Goal: Entertainment & Leisure: Browse casually

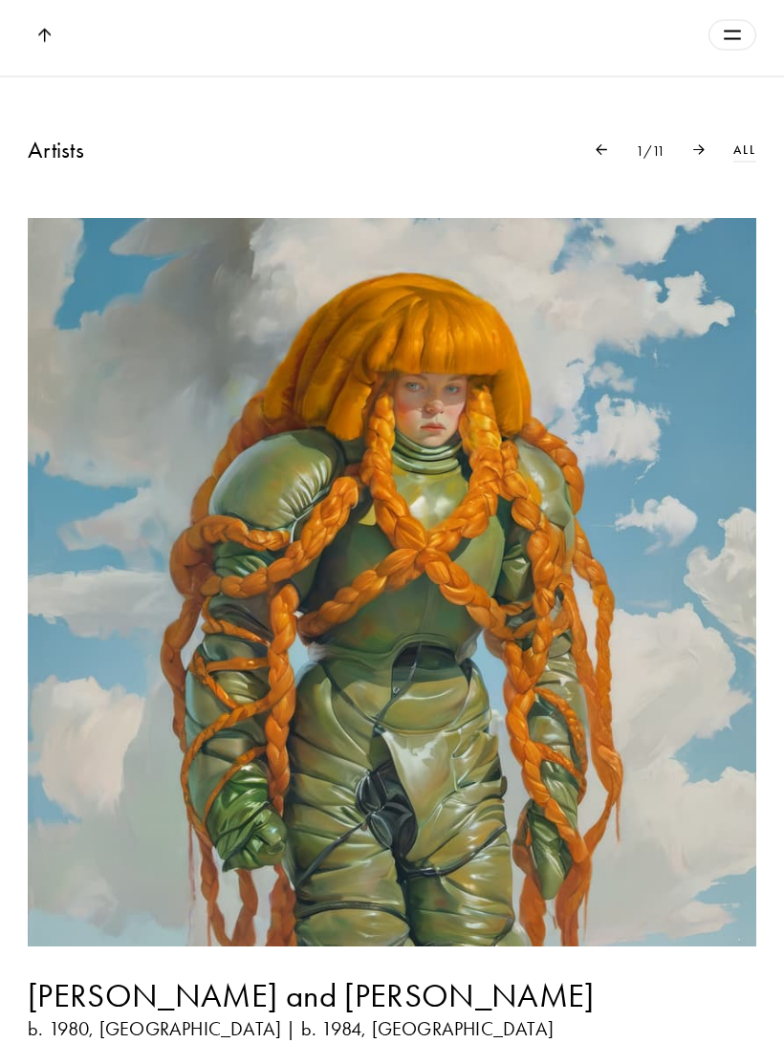
scroll to position [1515, 0]
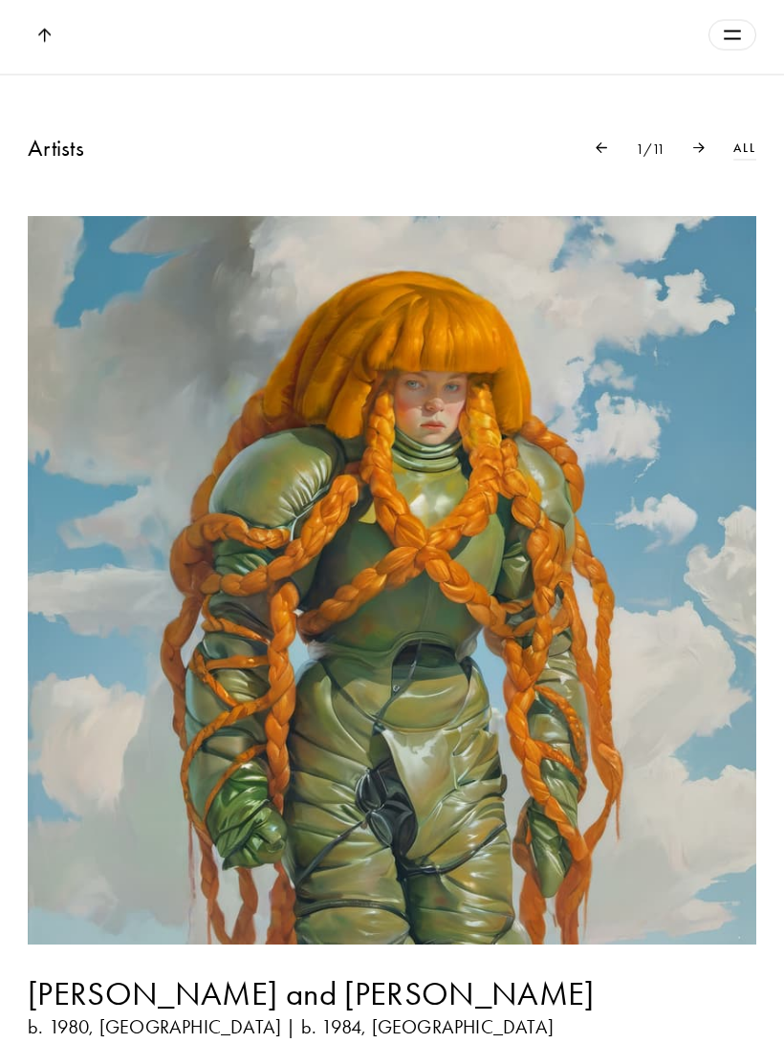
click at [700, 153] on img at bounding box center [698, 147] width 11 height 11
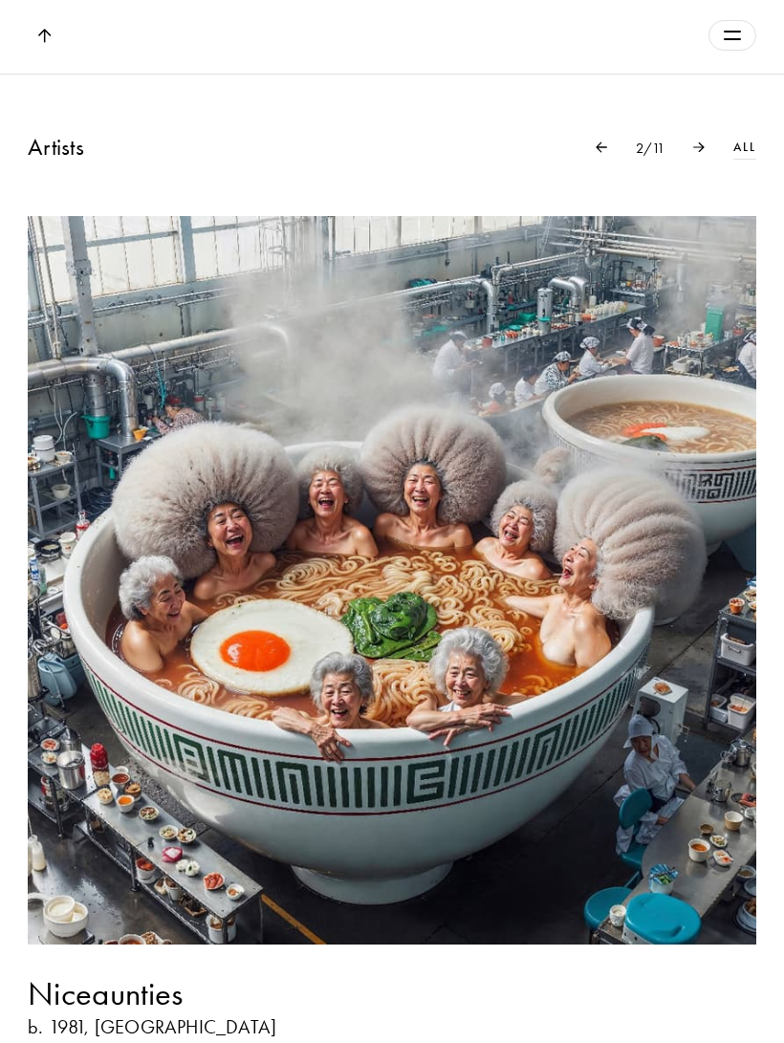
click at [698, 152] on img at bounding box center [698, 147] width 11 height 11
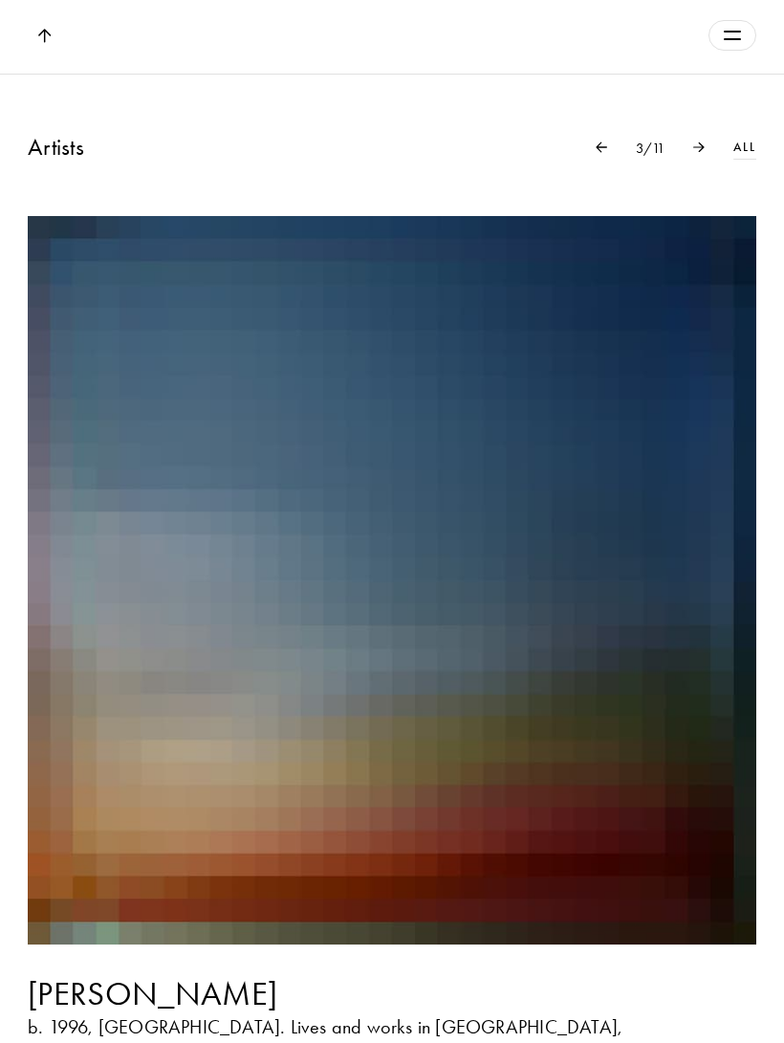
click at [694, 152] on img at bounding box center [698, 147] width 11 height 11
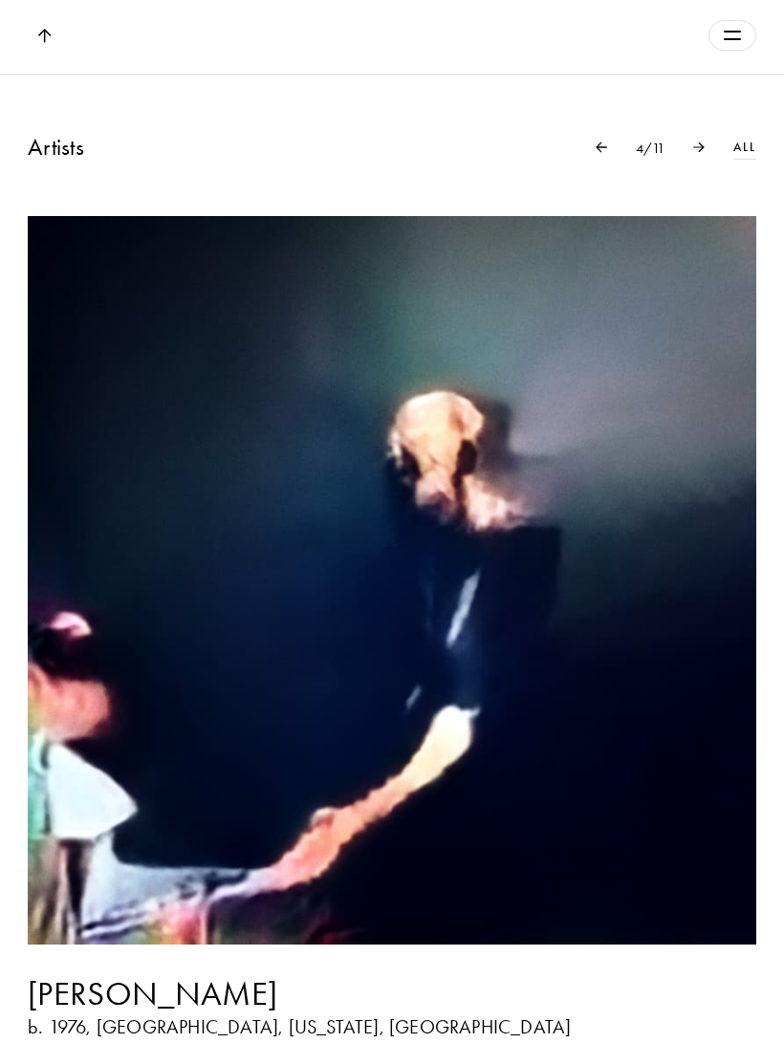
click at [701, 152] on img at bounding box center [698, 147] width 11 height 11
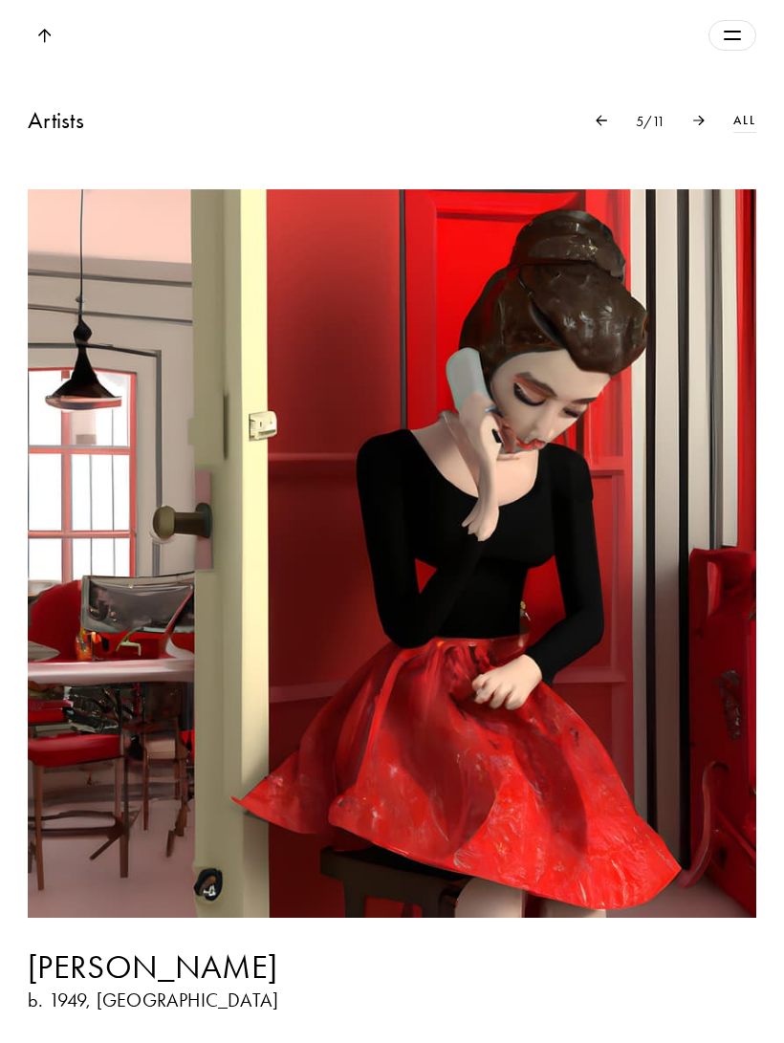
scroll to position [1541, 0]
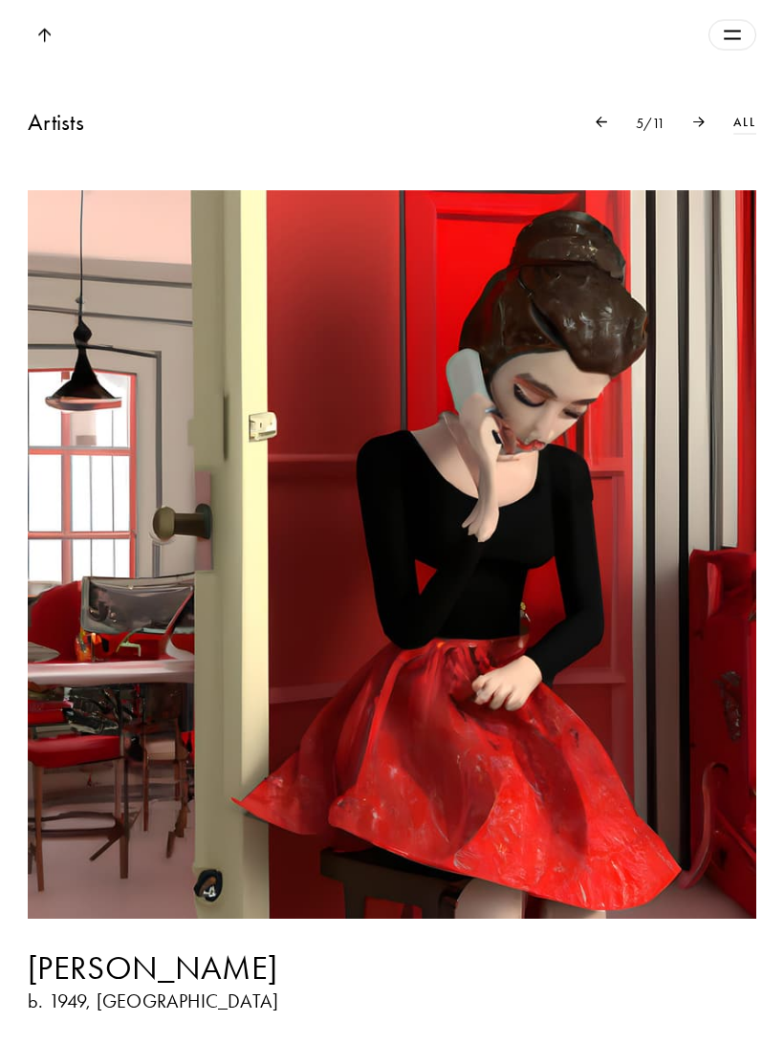
click at [699, 127] on img at bounding box center [698, 122] width 11 height 11
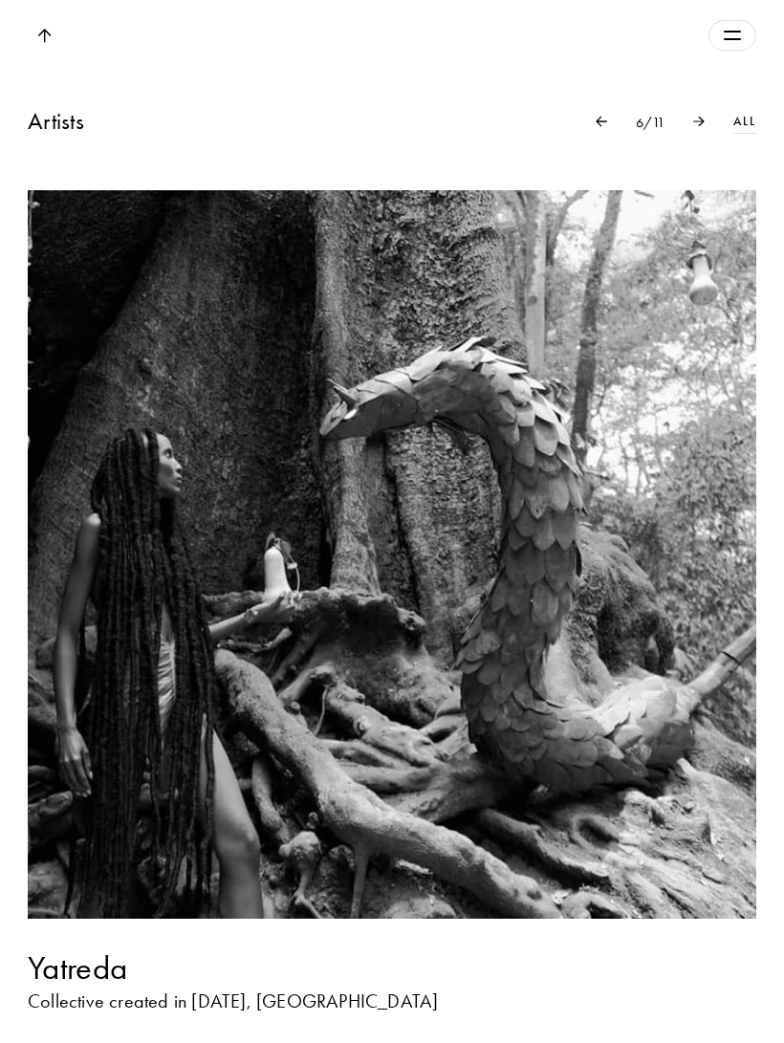
click at [696, 126] on img at bounding box center [698, 121] width 11 height 11
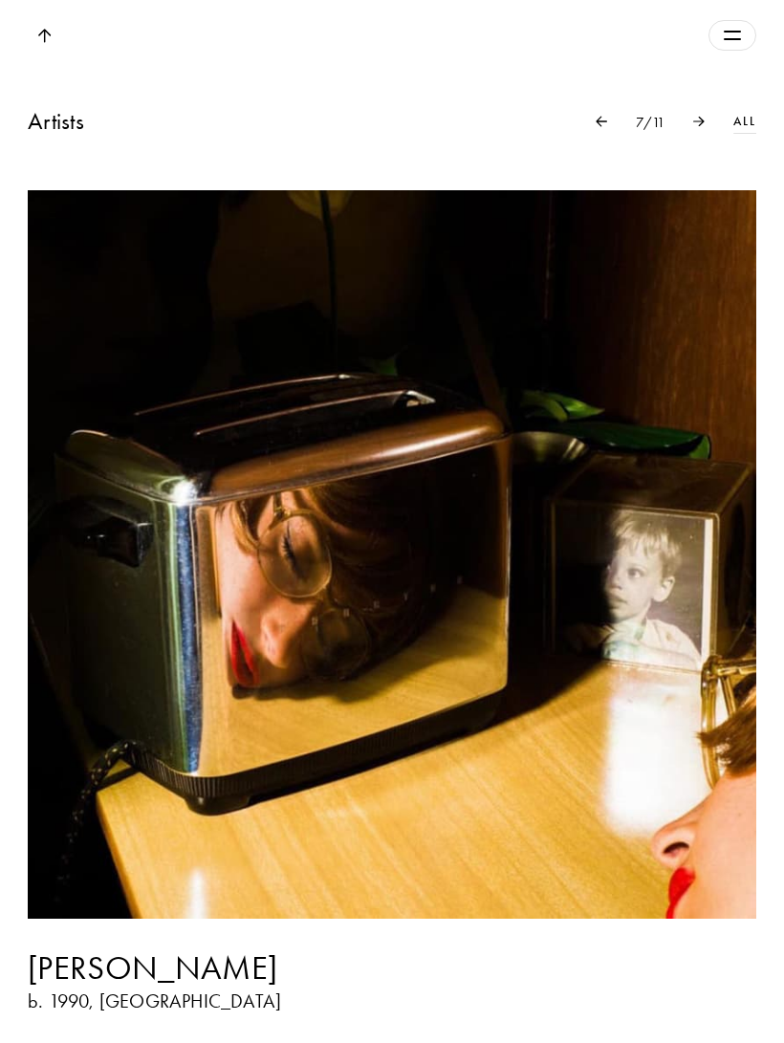
click at [679, 126] on div at bounding box center [699, 121] width 69 height 11
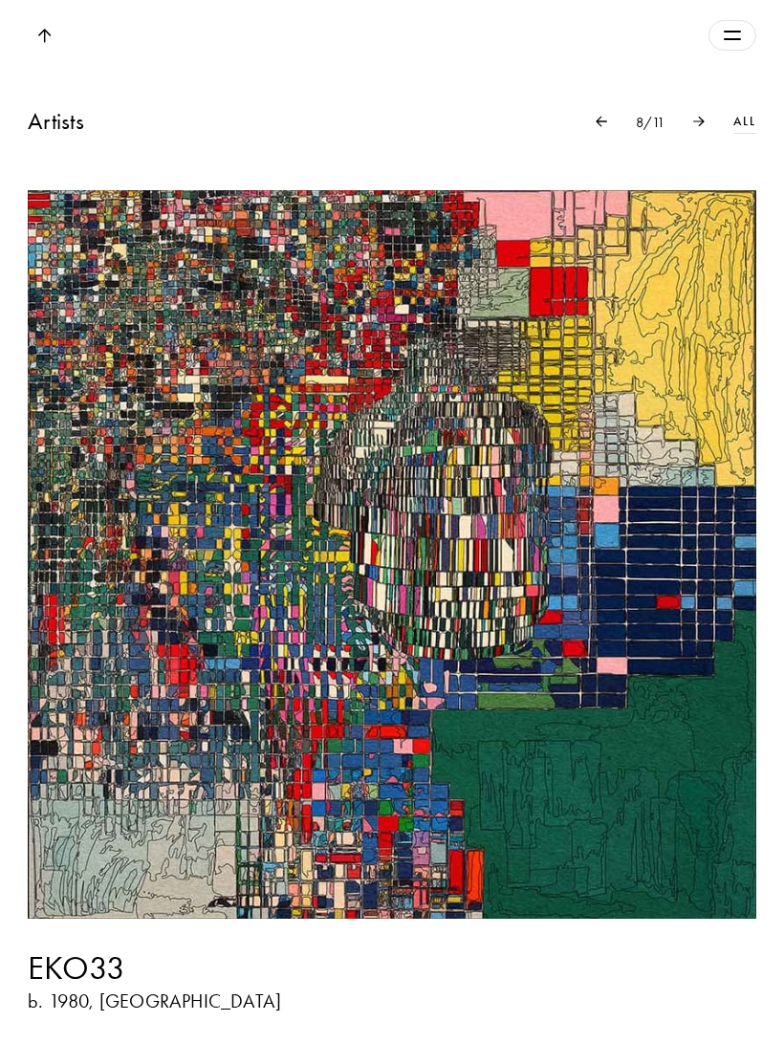
click at [687, 126] on div at bounding box center [699, 121] width 69 height 11
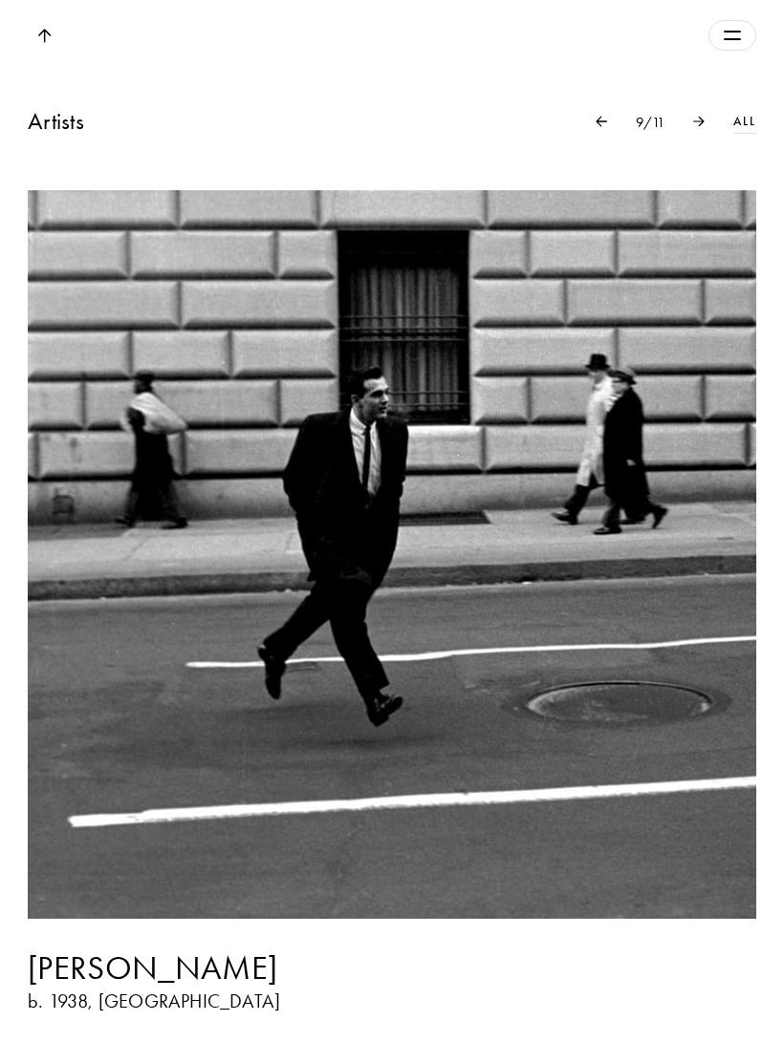
click at [704, 126] on img at bounding box center [698, 121] width 11 height 11
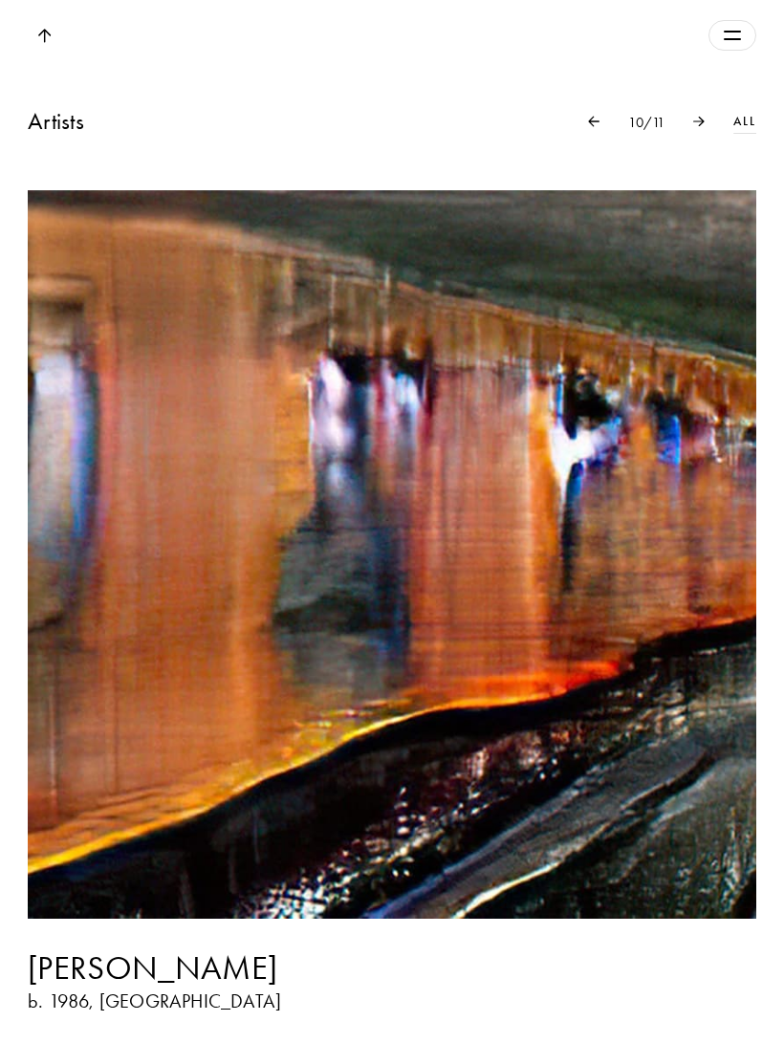
click at [706, 126] on div at bounding box center [699, 121] width 69 height 11
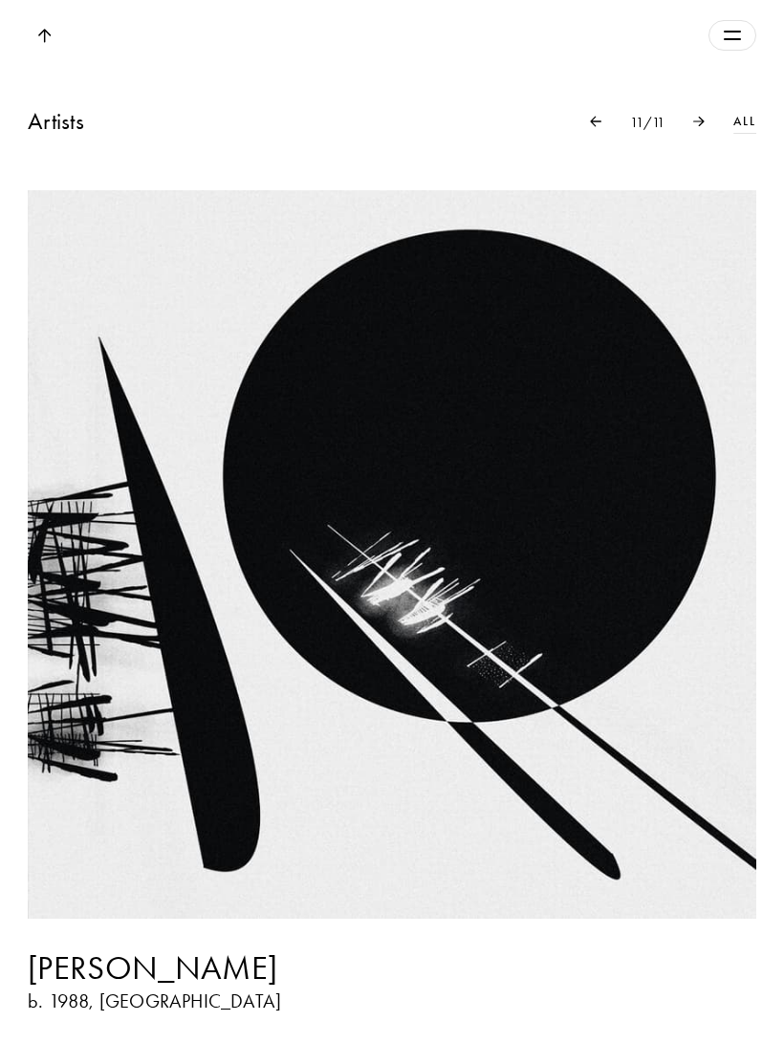
click at [699, 126] on img at bounding box center [698, 121] width 11 height 11
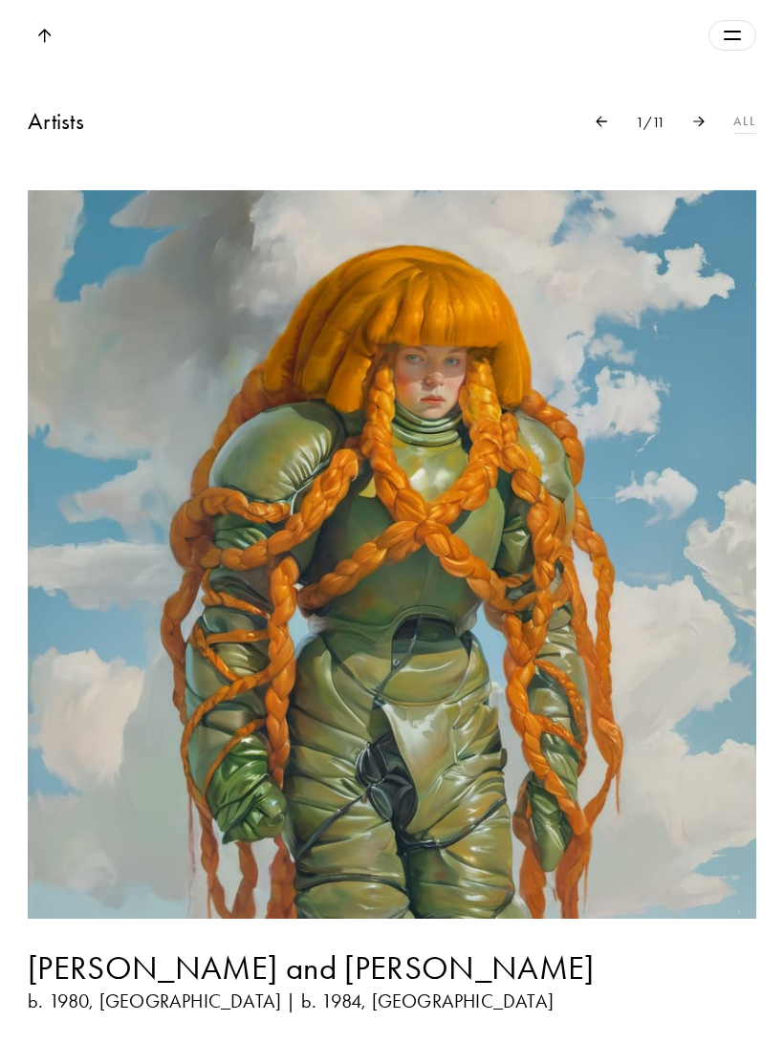
click at [751, 131] on link "All" at bounding box center [744, 121] width 23 height 19
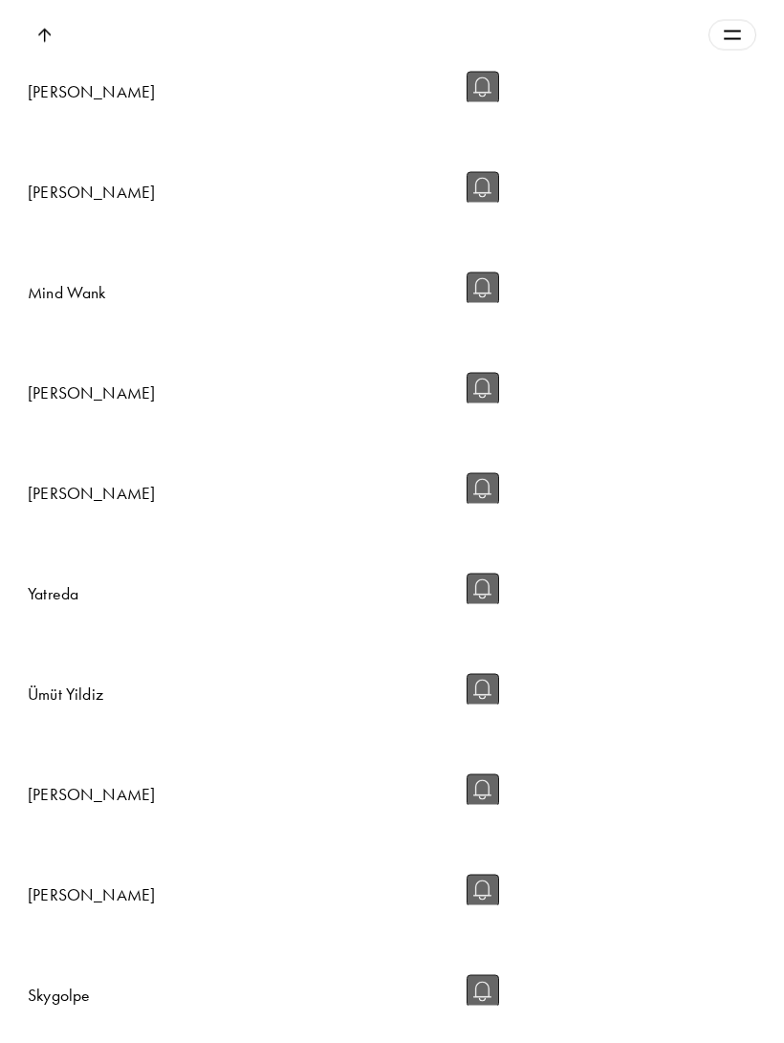
scroll to position [9719, 0]
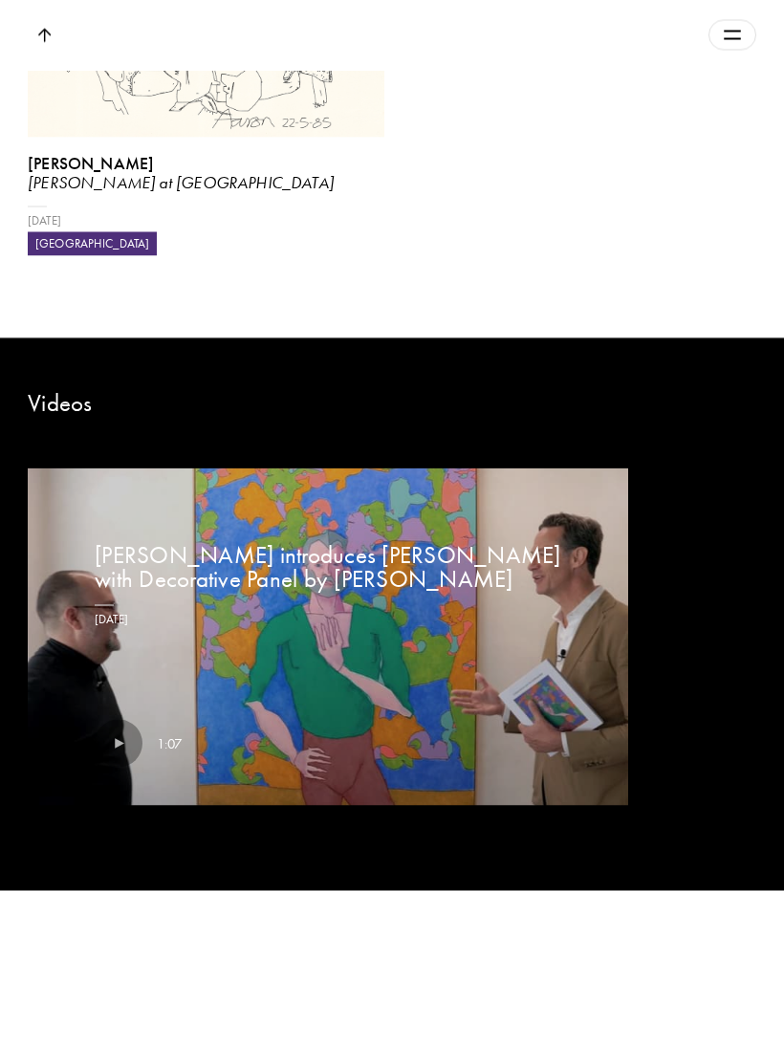
scroll to position [2576, 0]
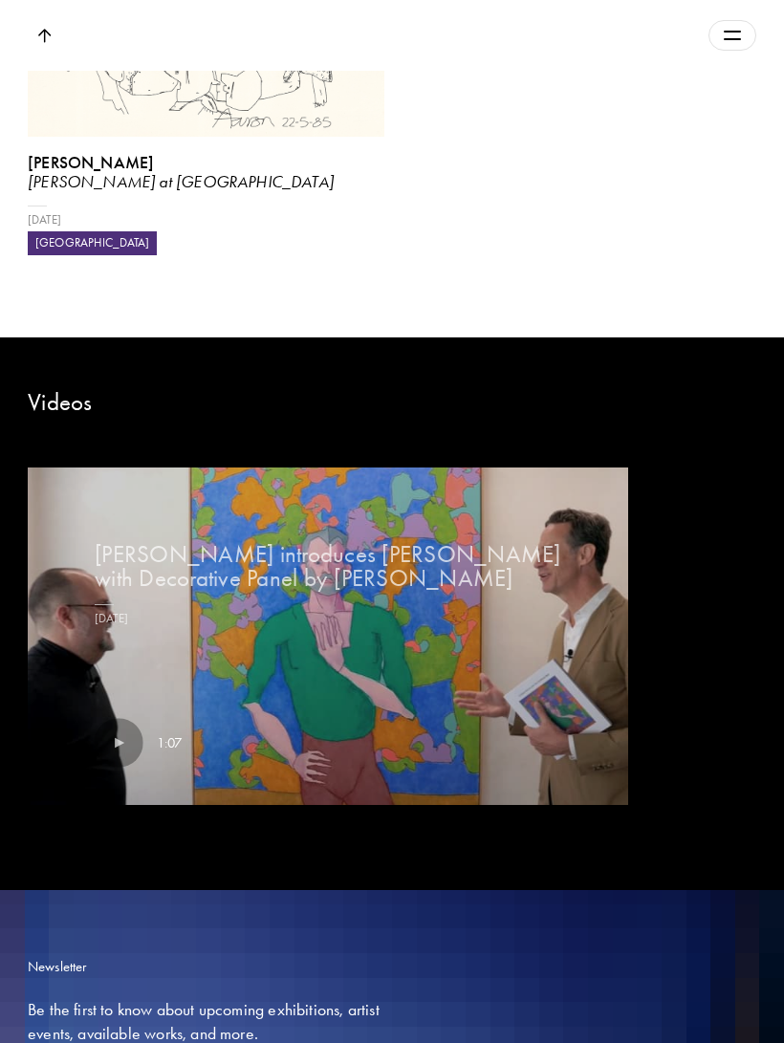
click at [131, 718] on img at bounding box center [119, 743] width 50 height 50
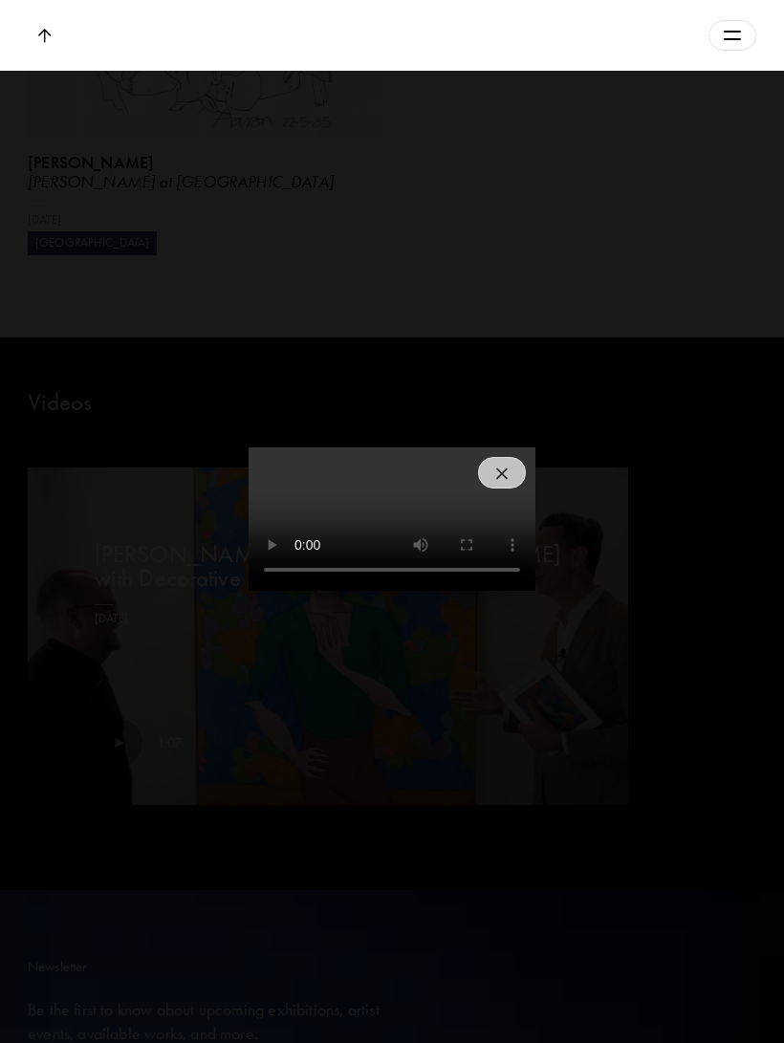
click at [61, 17] on div at bounding box center [392, 521] width 784 height 1043
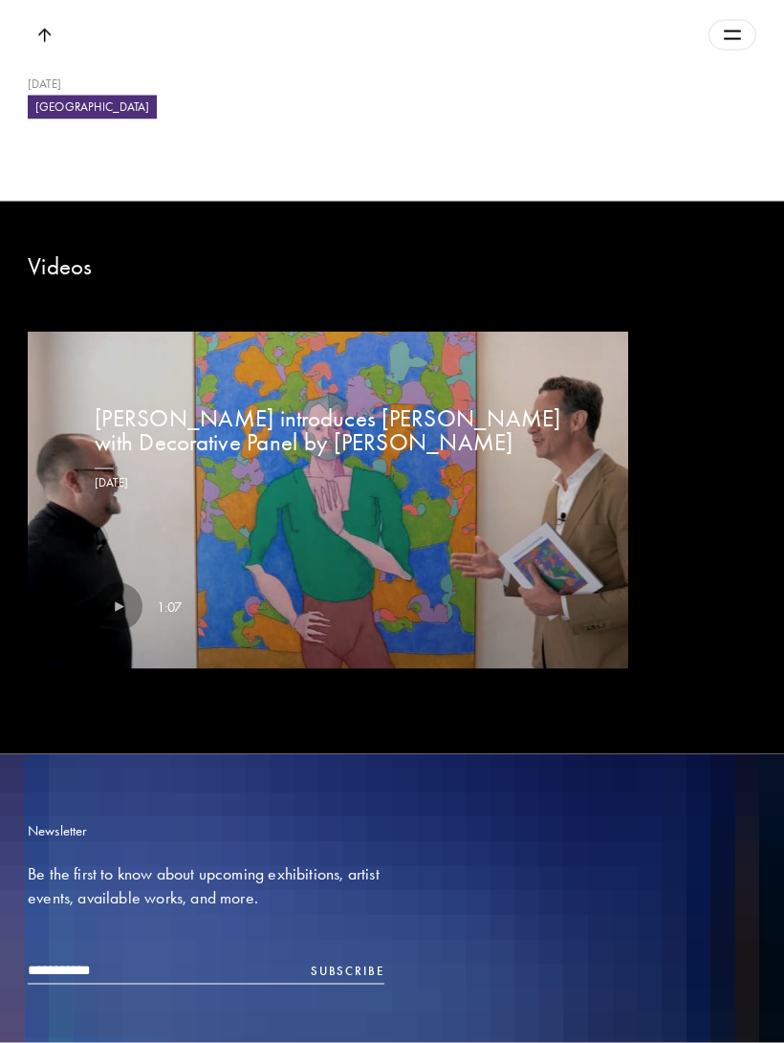
scroll to position [2748, 0]
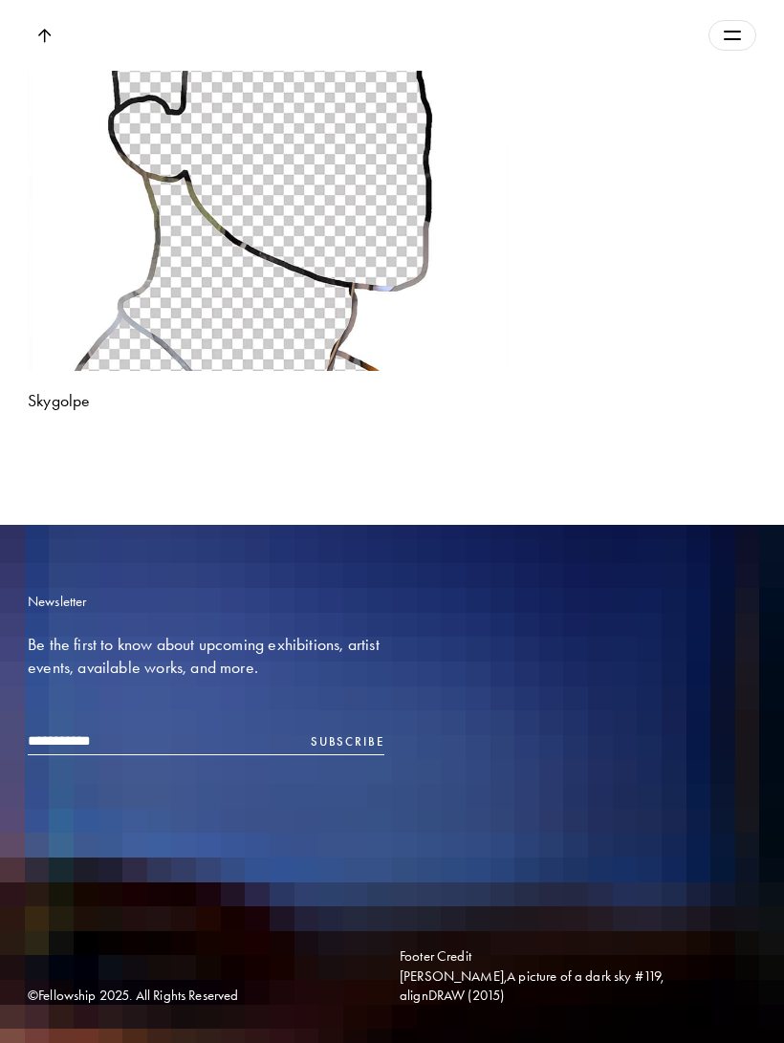
scroll to position [20524, 0]
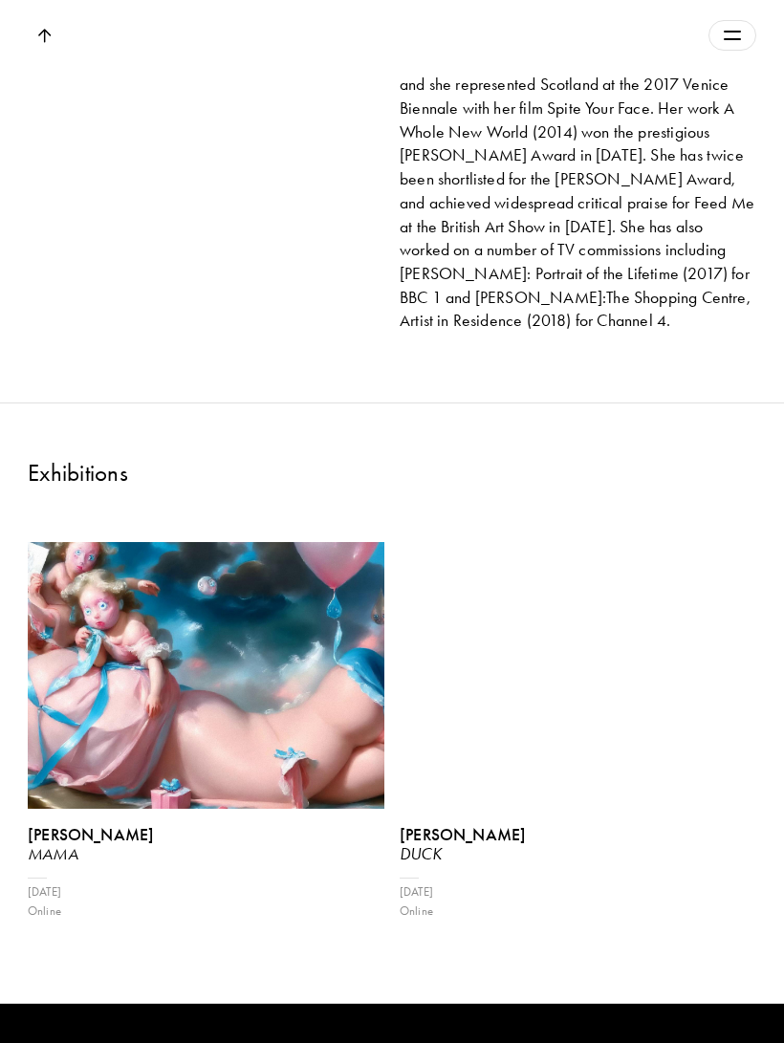
scroll to position [1824, 0]
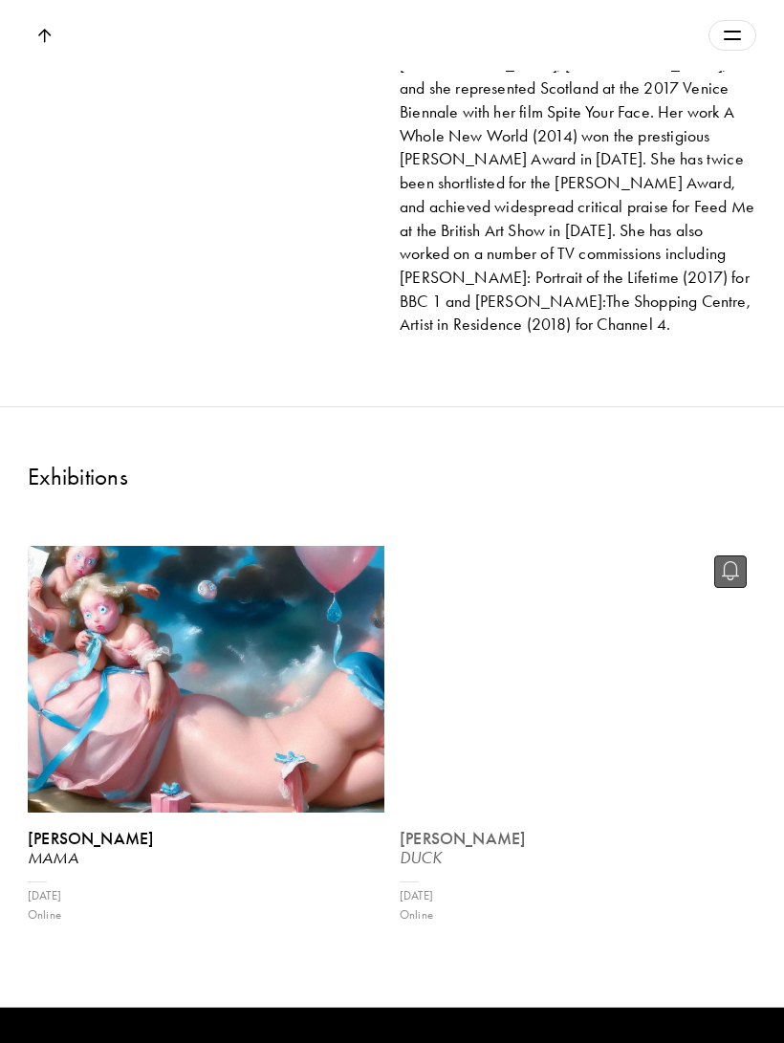
click at [588, 619] on video at bounding box center [577, 678] width 367 height 275
click at [505, 828] on b "[PERSON_NAME]" at bounding box center [463, 838] width 126 height 21
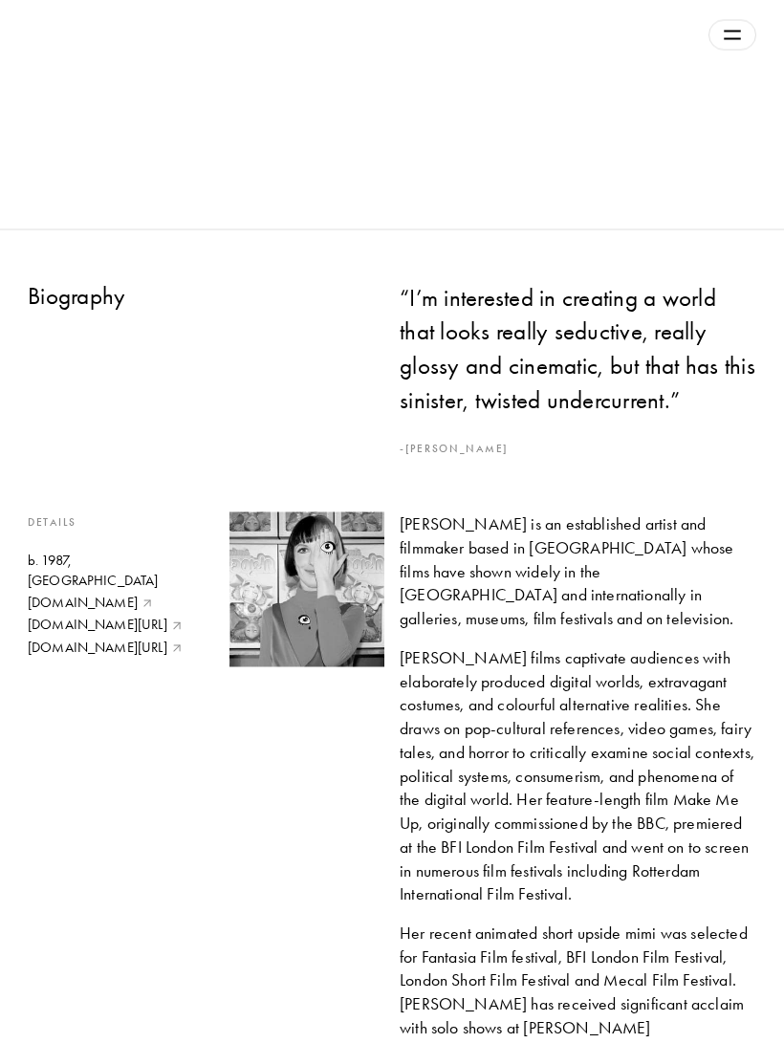
scroll to position [825, 0]
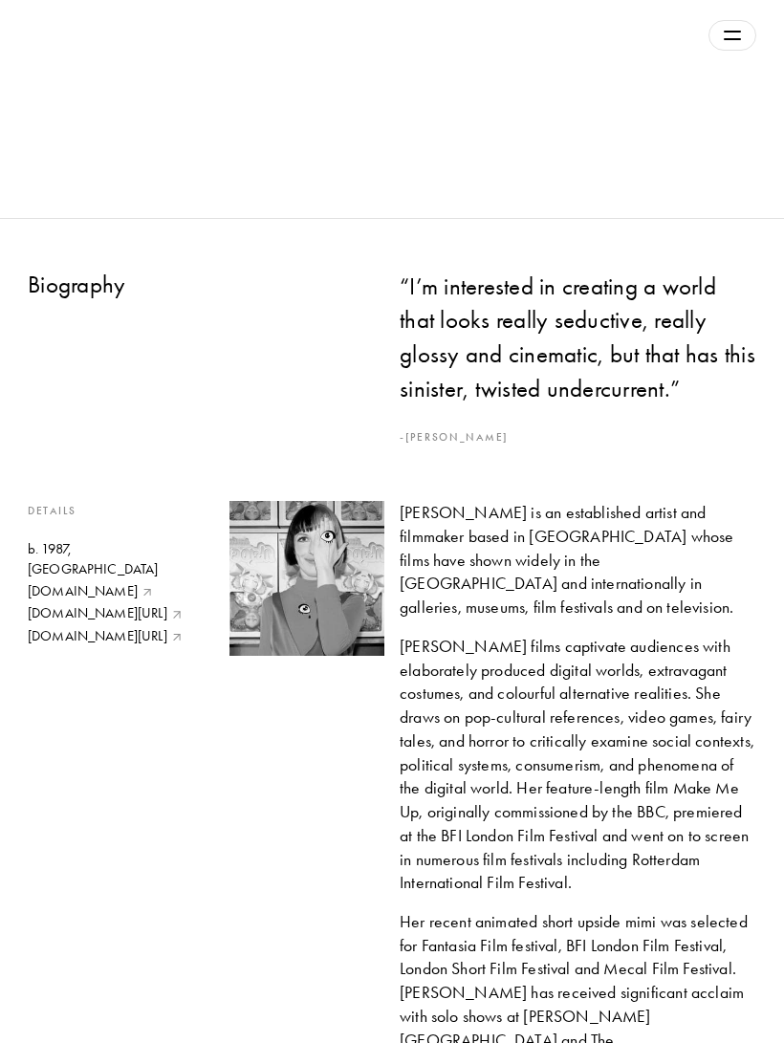
click at [325, 599] on img at bounding box center [306, 578] width 155 height 155
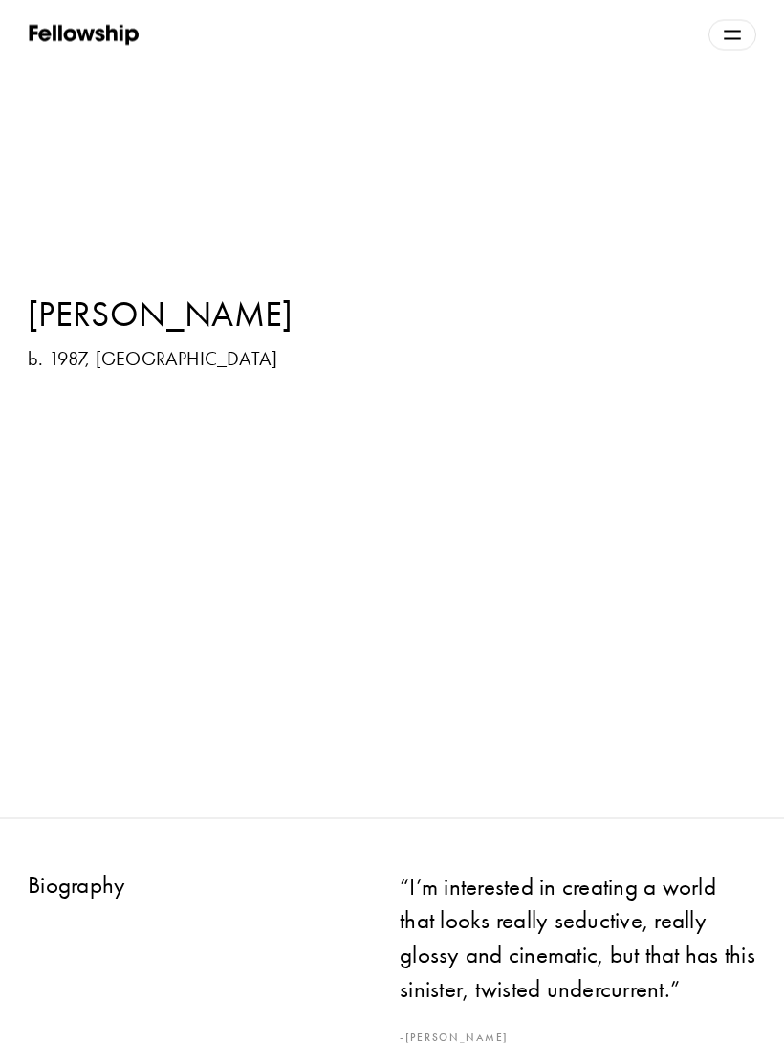
scroll to position [227, 0]
